Goal: Task Accomplishment & Management: Use online tool/utility

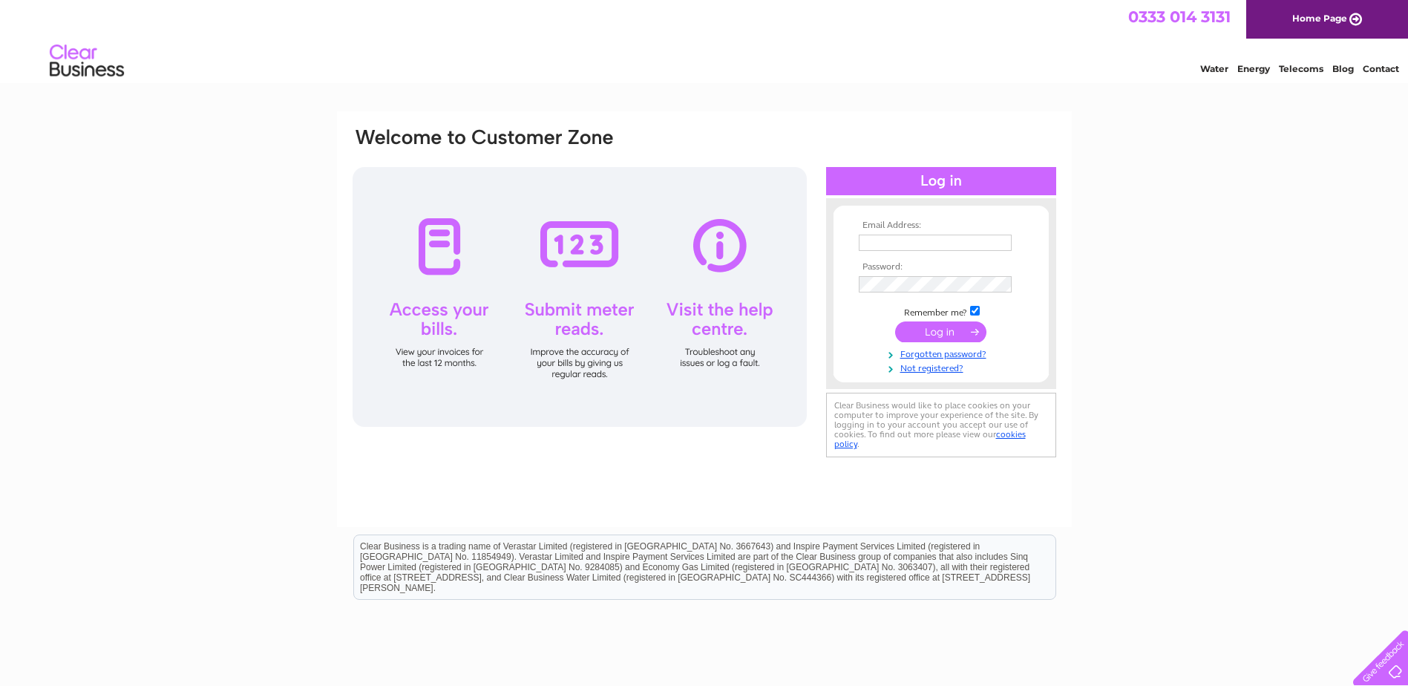
type input "info@arisaig.co.uk"
click at [937, 330] on input "submit" at bounding box center [940, 331] width 91 height 21
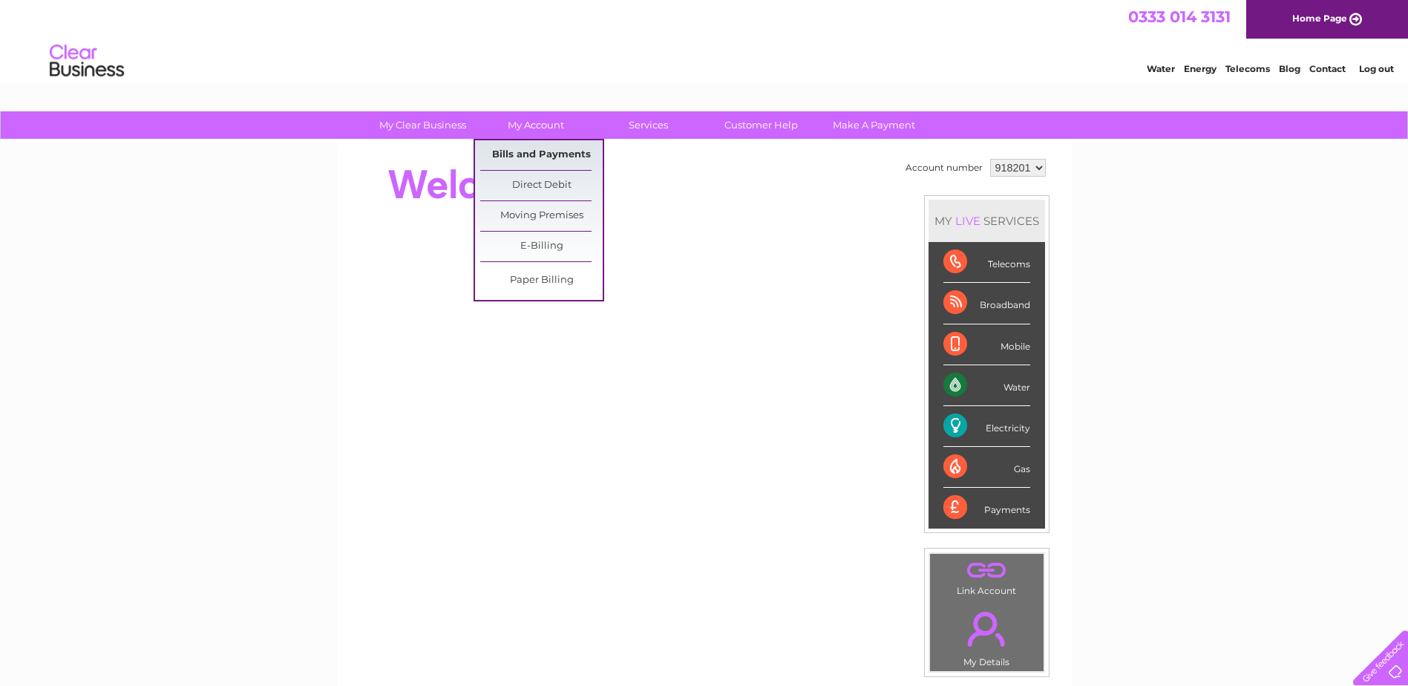
click at [528, 151] on link "Bills and Payments" at bounding box center [541, 155] width 122 height 30
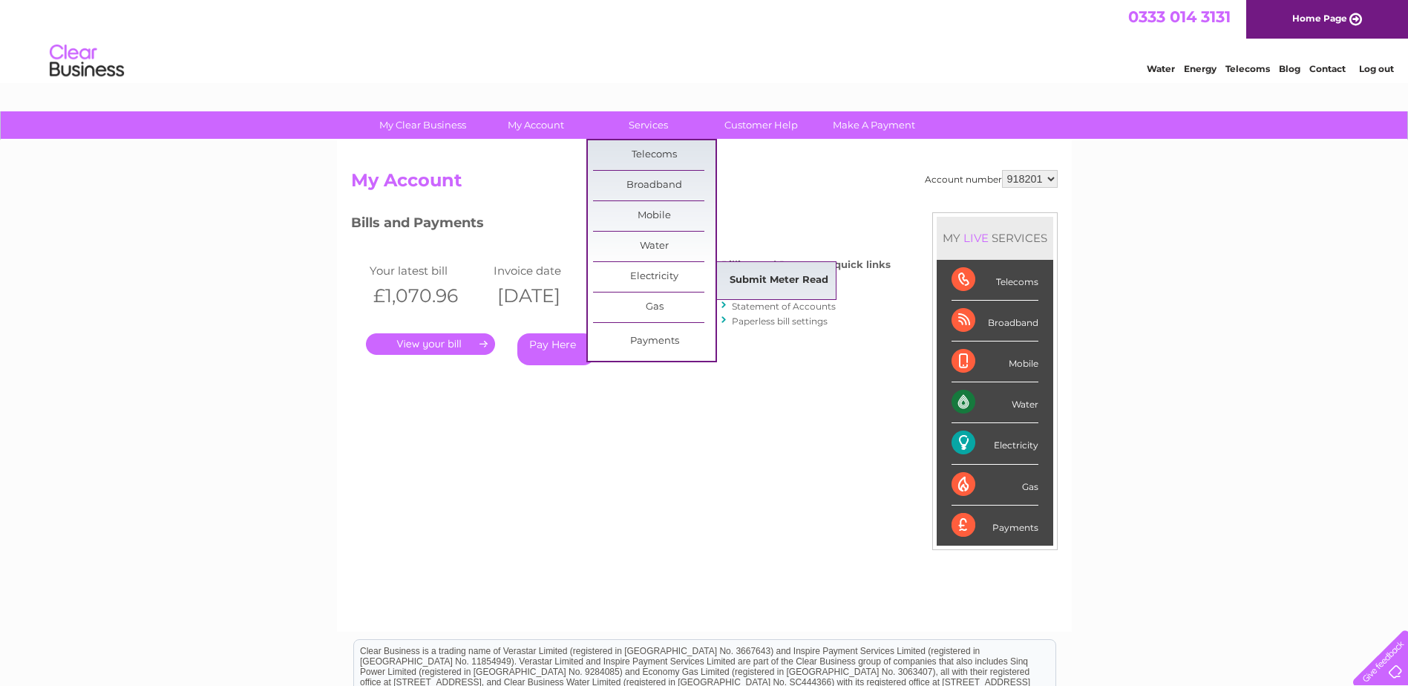
click at [822, 289] on link "Submit Meter Read" at bounding box center [779, 281] width 122 height 30
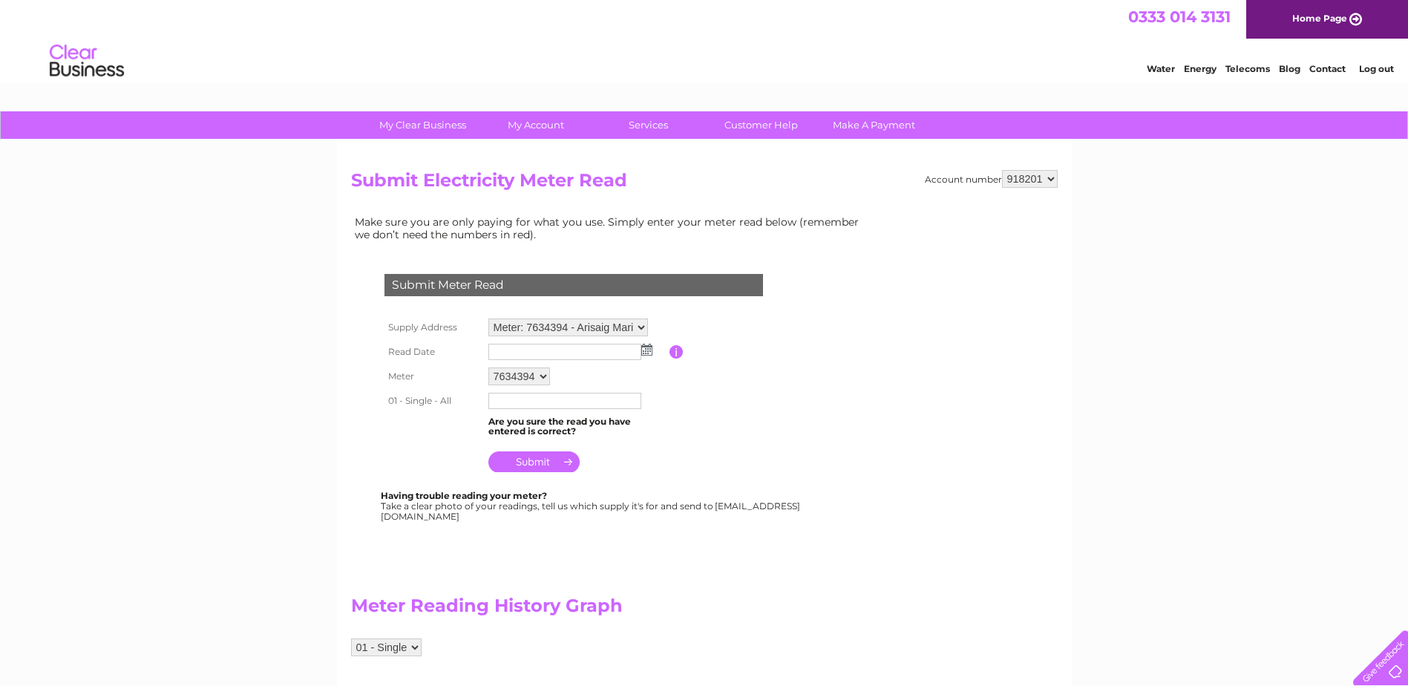
click at [610, 354] on input "text" at bounding box center [564, 352] width 153 height 16
click at [649, 355] on img at bounding box center [648, 350] width 11 height 12
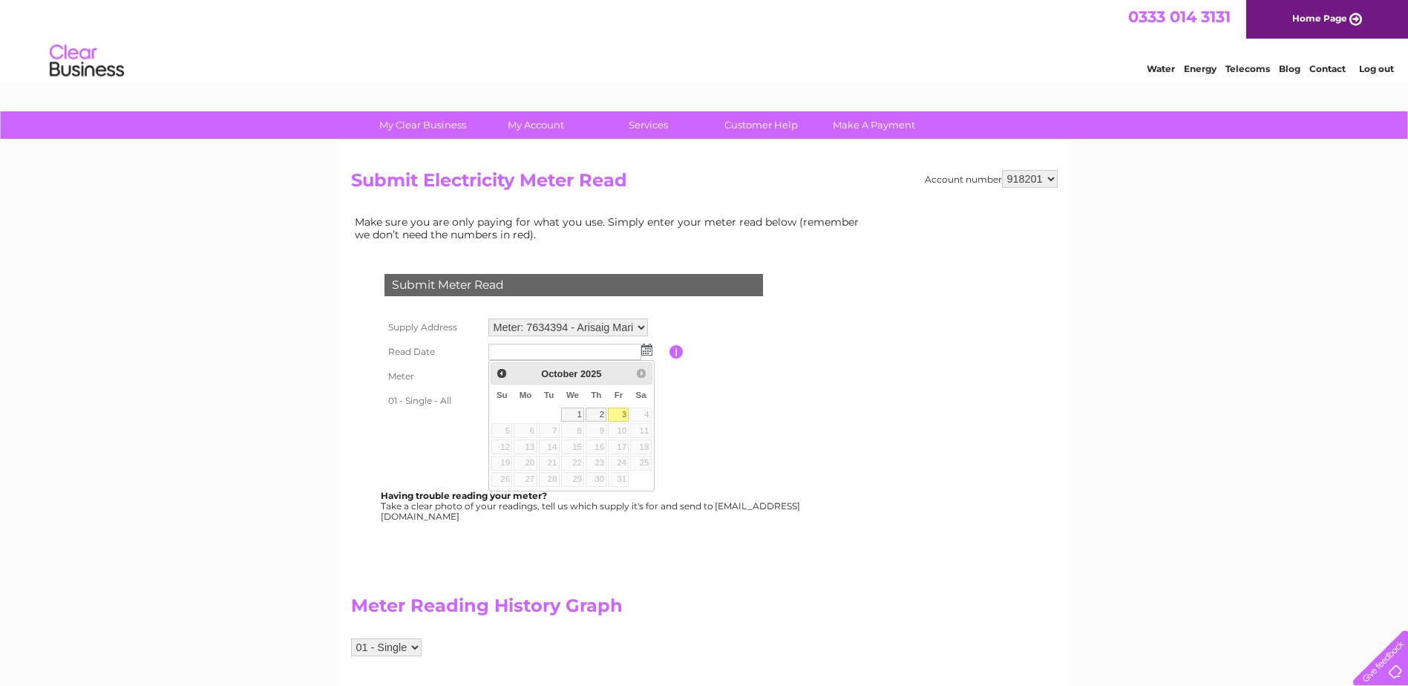
click at [619, 410] on link "3" at bounding box center [618, 414] width 21 height 15
type input "2025/10/03"
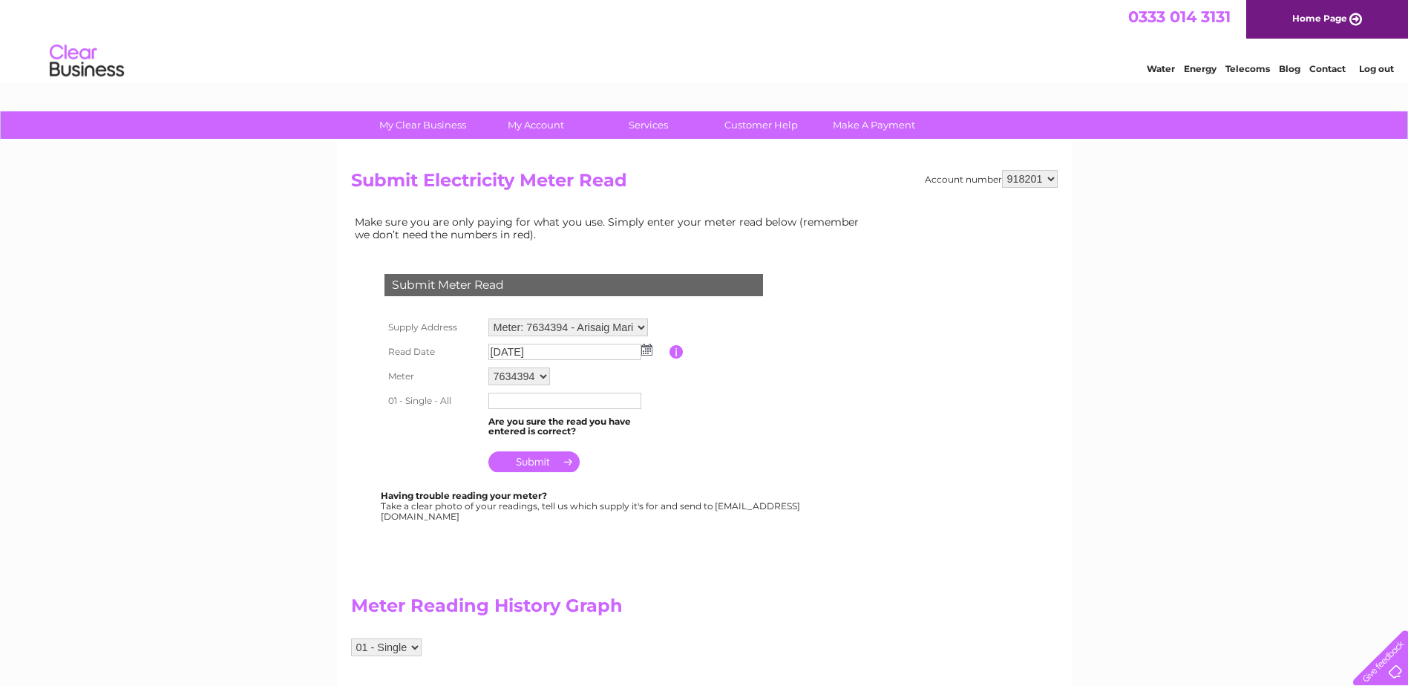
click at [498, 407] on input "text" at bounding box center [564, 401] width 153 height 16
type input "88612"
click at [536, 463] on input "submit" at bounding box center [533, 463] width 91 height 21
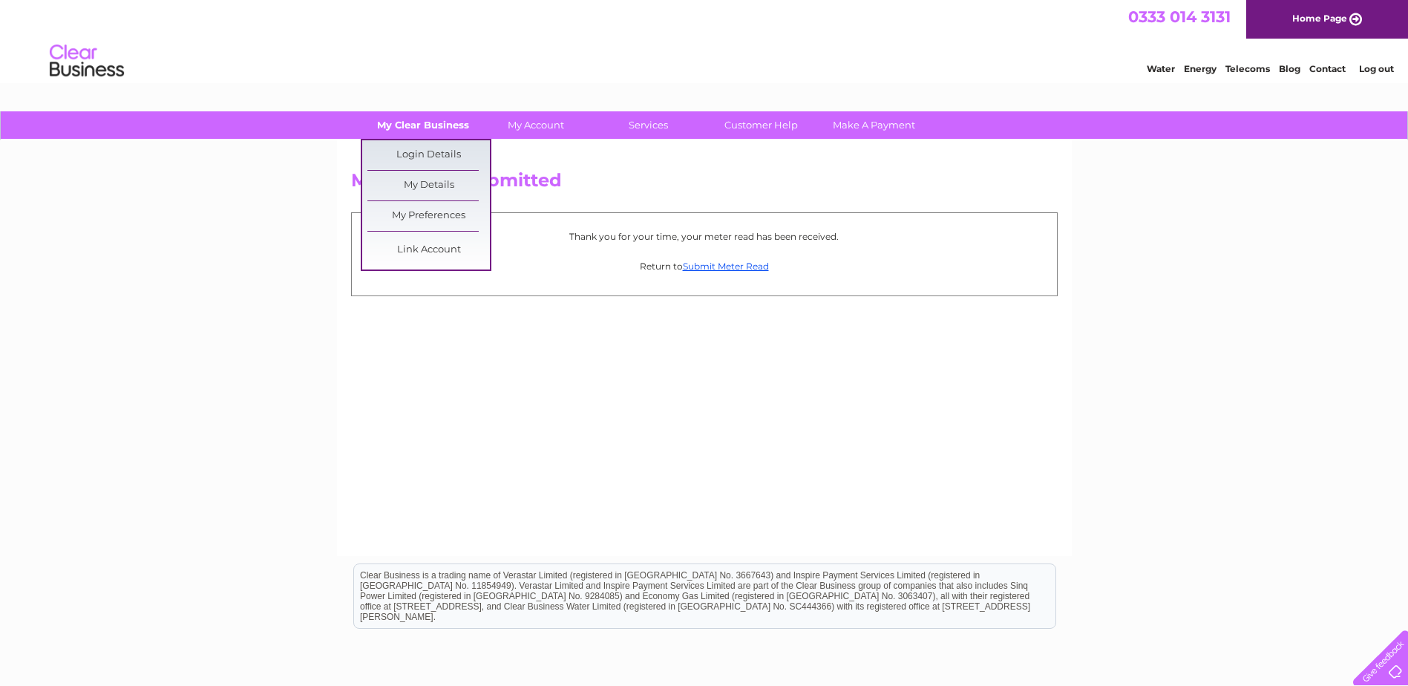
click at [405, 123] on link "My Clear Business" at bounding box center [422, 124] width 122 height 27
